Goal: Information Seeking & Learning: Learn about a topic

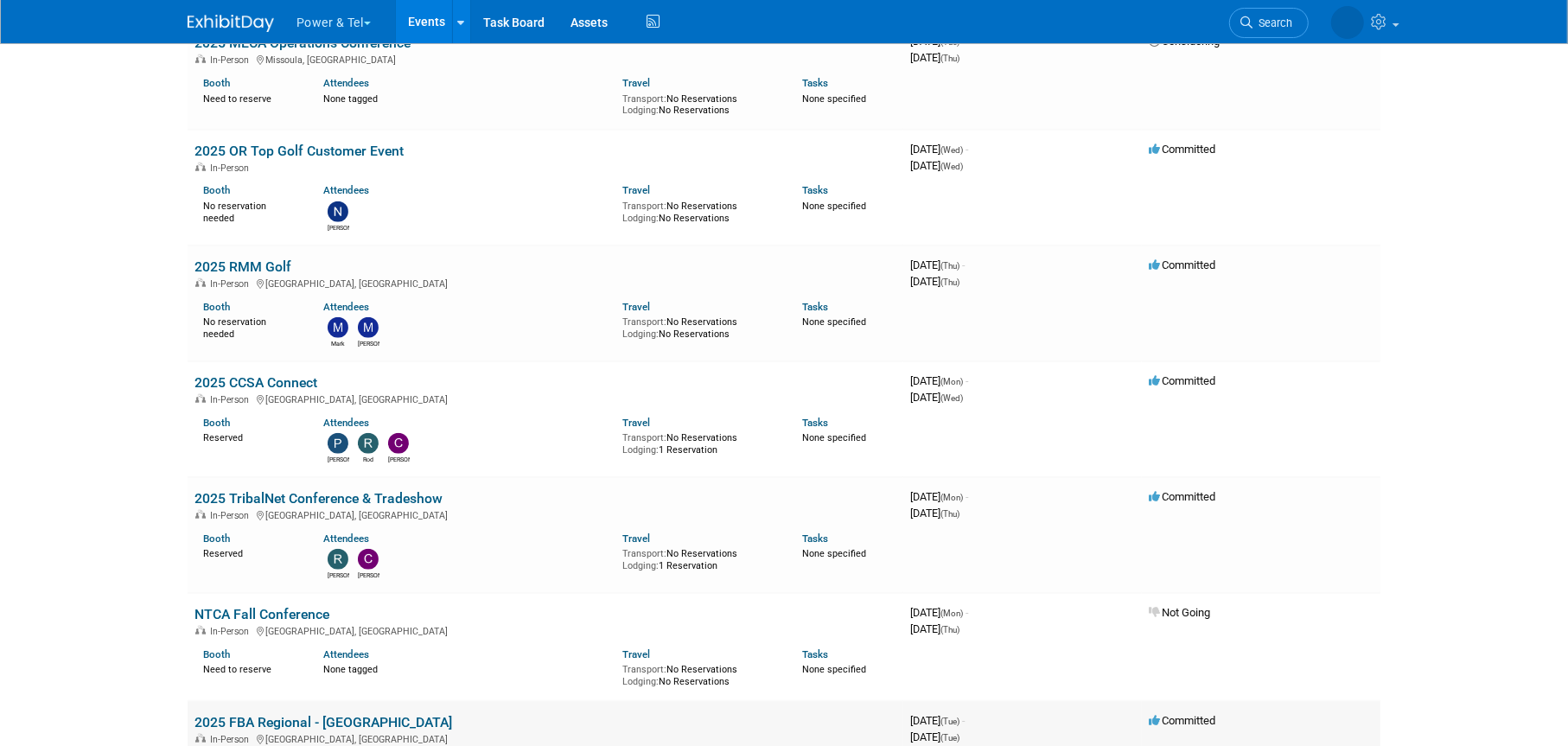
scroll to position [1210, 0]
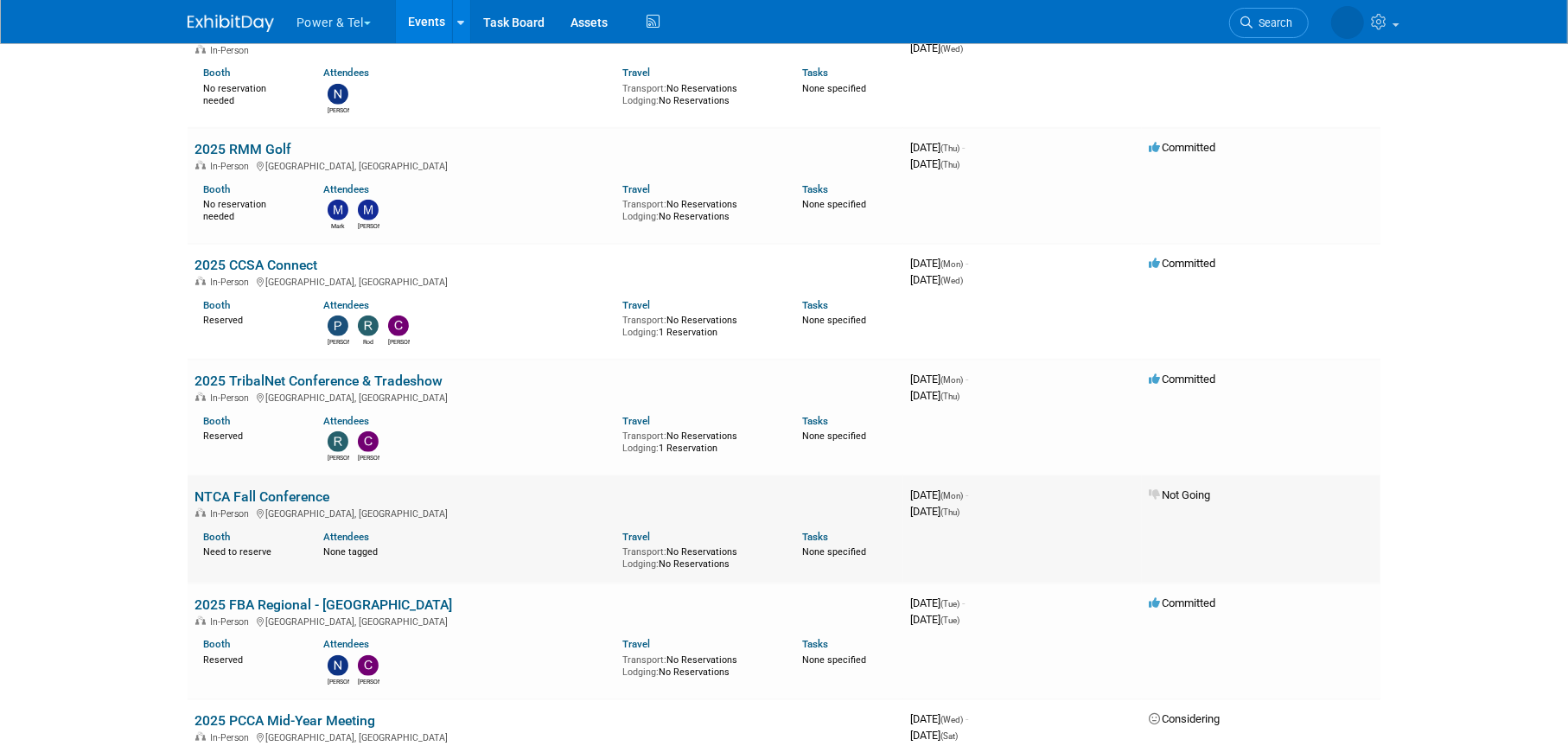
click at [272, 492] on link "NTCA Fall Conference" at bounding box center [261, 497] width 134 height 17
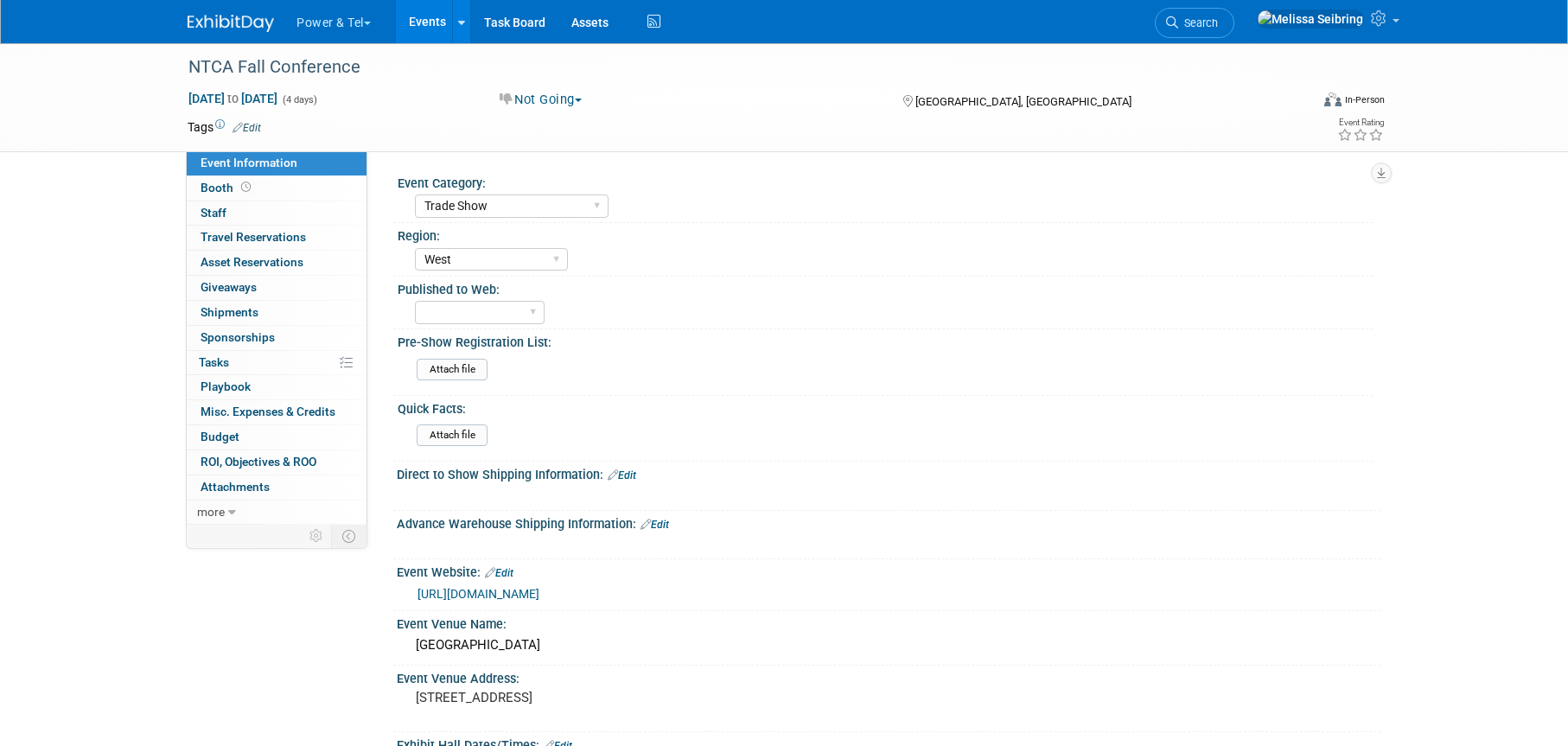
select select "Trade Show"
select select "West"
click at [215, 183] on span "Booth" at bounding box center [227, 187] width 54 height 14
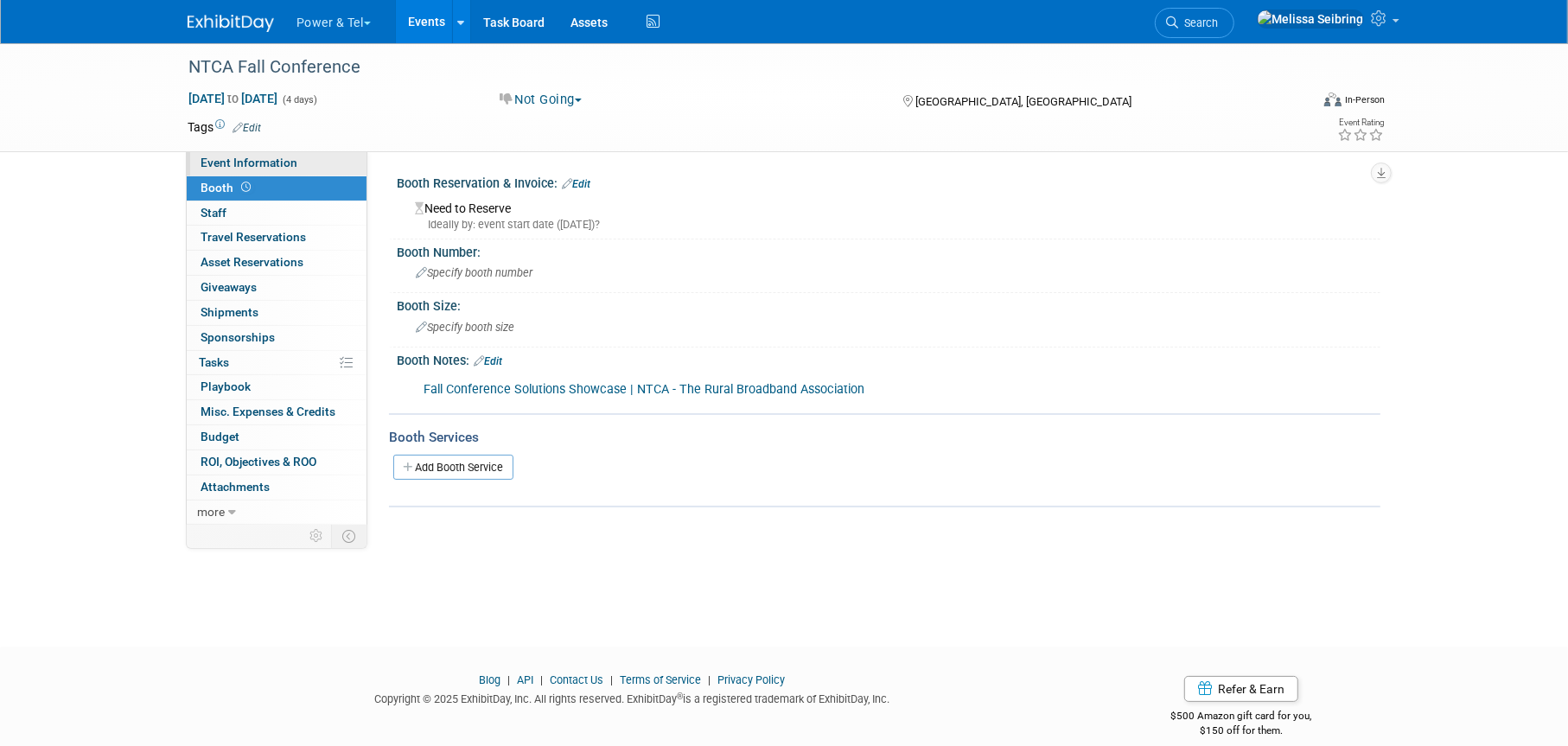
click at [224, 158] on span "Event Information" at bounding box center [248, 162] width 96 height 14
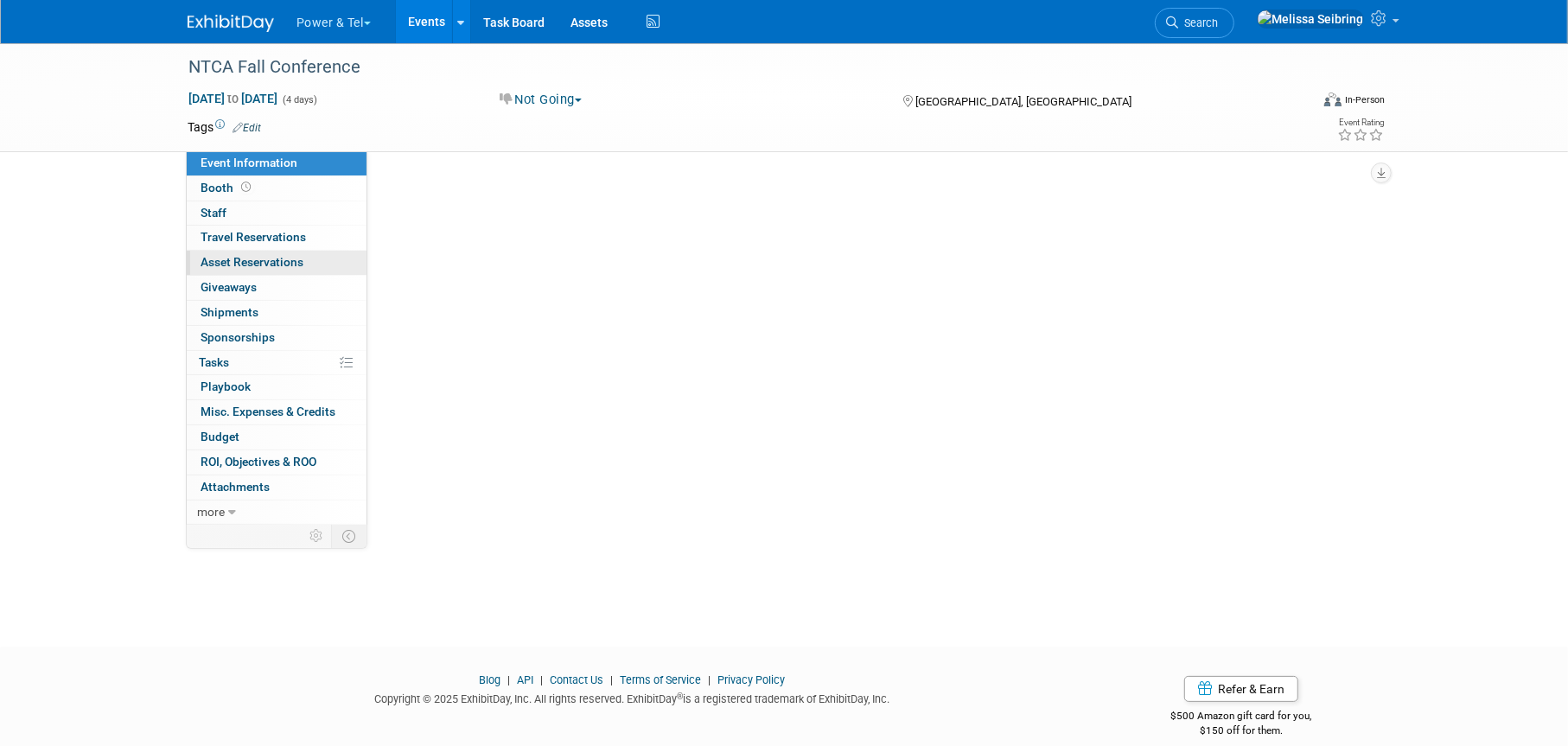
select select "Trade Show"
select select "West"
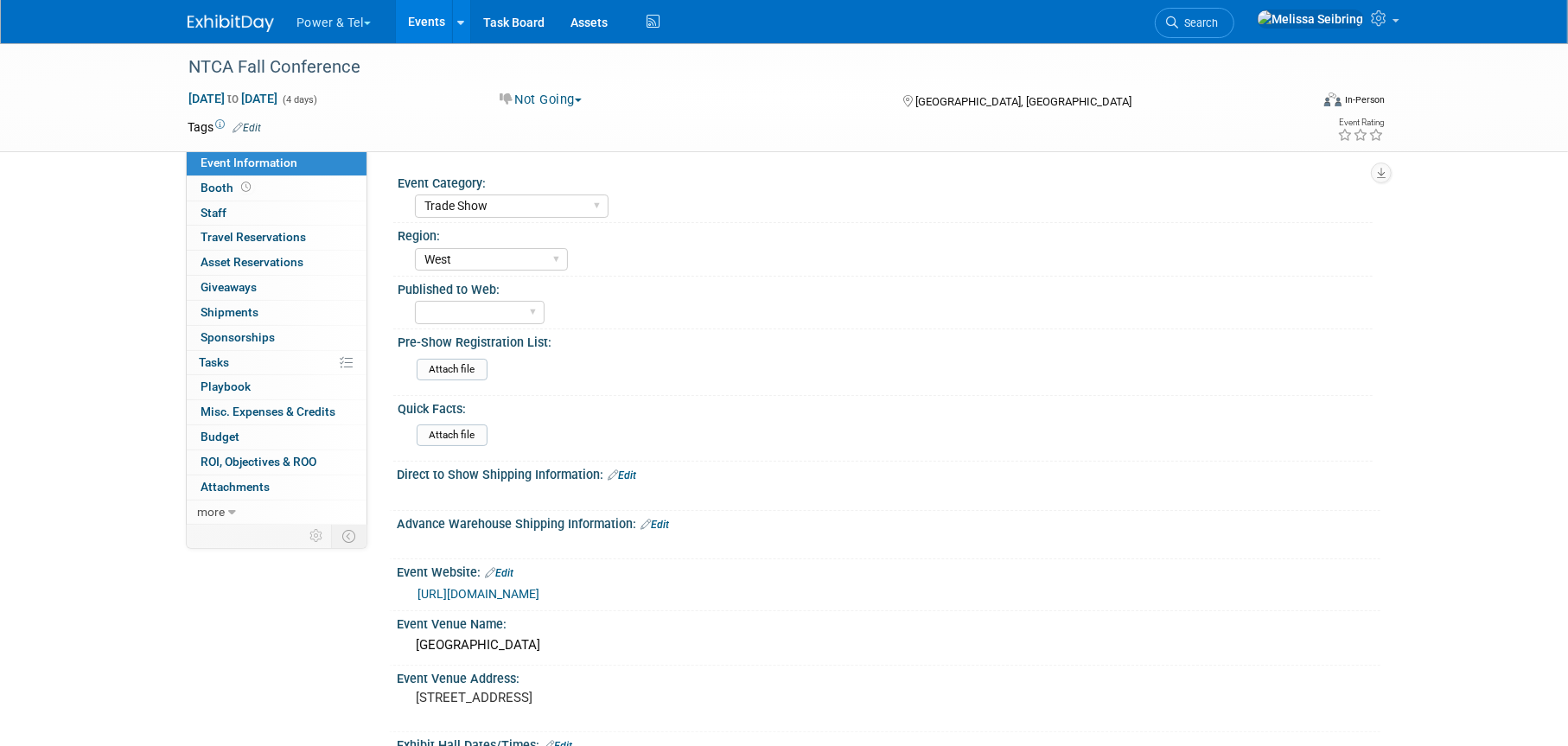
click at [539, 599] on link "[URL][DOMAIN_NAME]" at bounding box center [477, 593] width 121 height 14
